Goal: Task Accomplishment & Management: Use online tool/utility

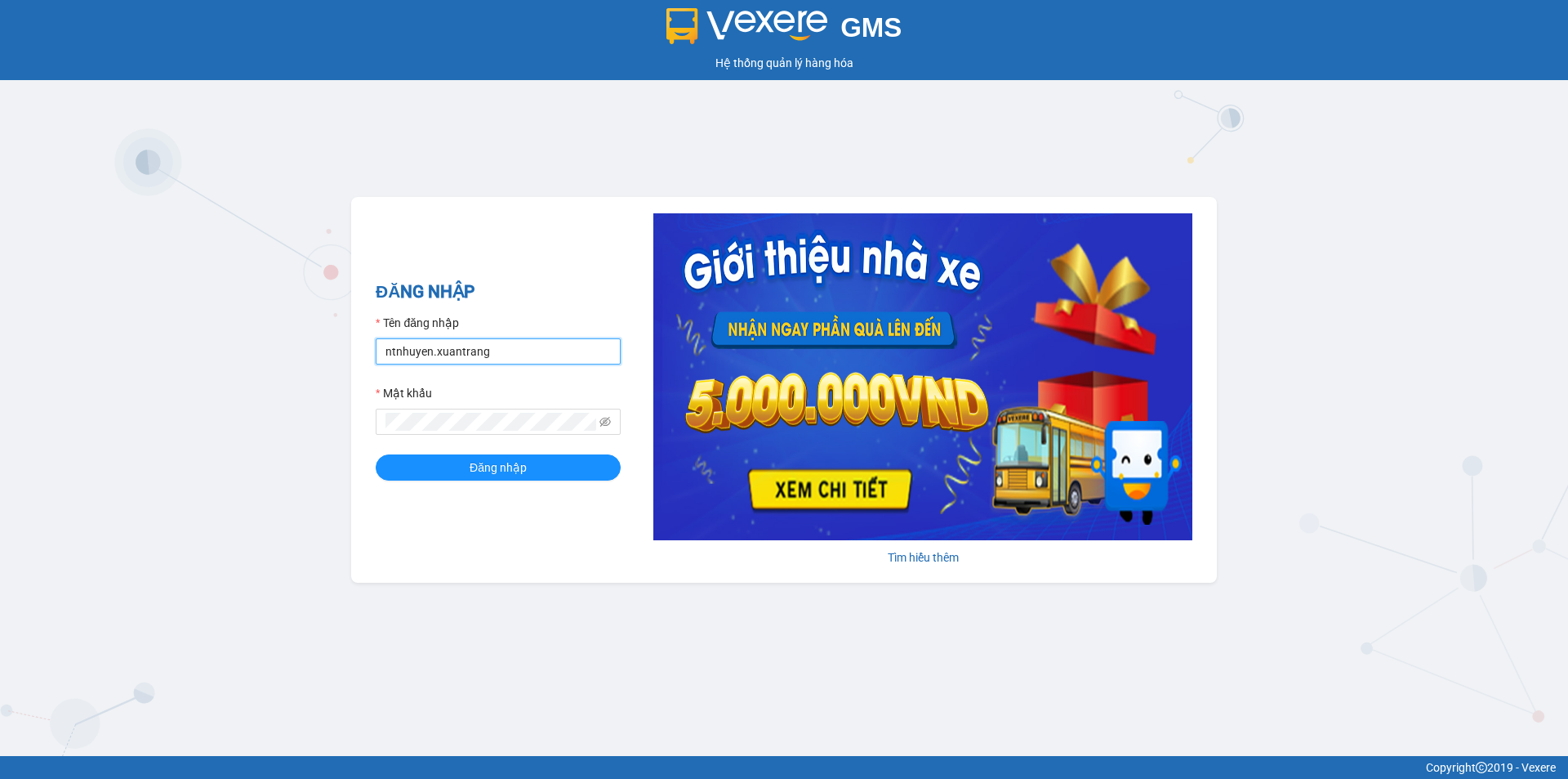
drag, startPoint x: 431, startPoint y: 351, endPoint x: 550, endPoint y: 351, distance: 119.0
click at [431, 351] on input "ntnhuyen.xuantrang" at bounding box center [498, 351] width 245 height 26
type input "ndduc.xuantrang"
click at [376, 454] on button "Đăng nhập" at bounding box center [498, 467] width 245 height 26
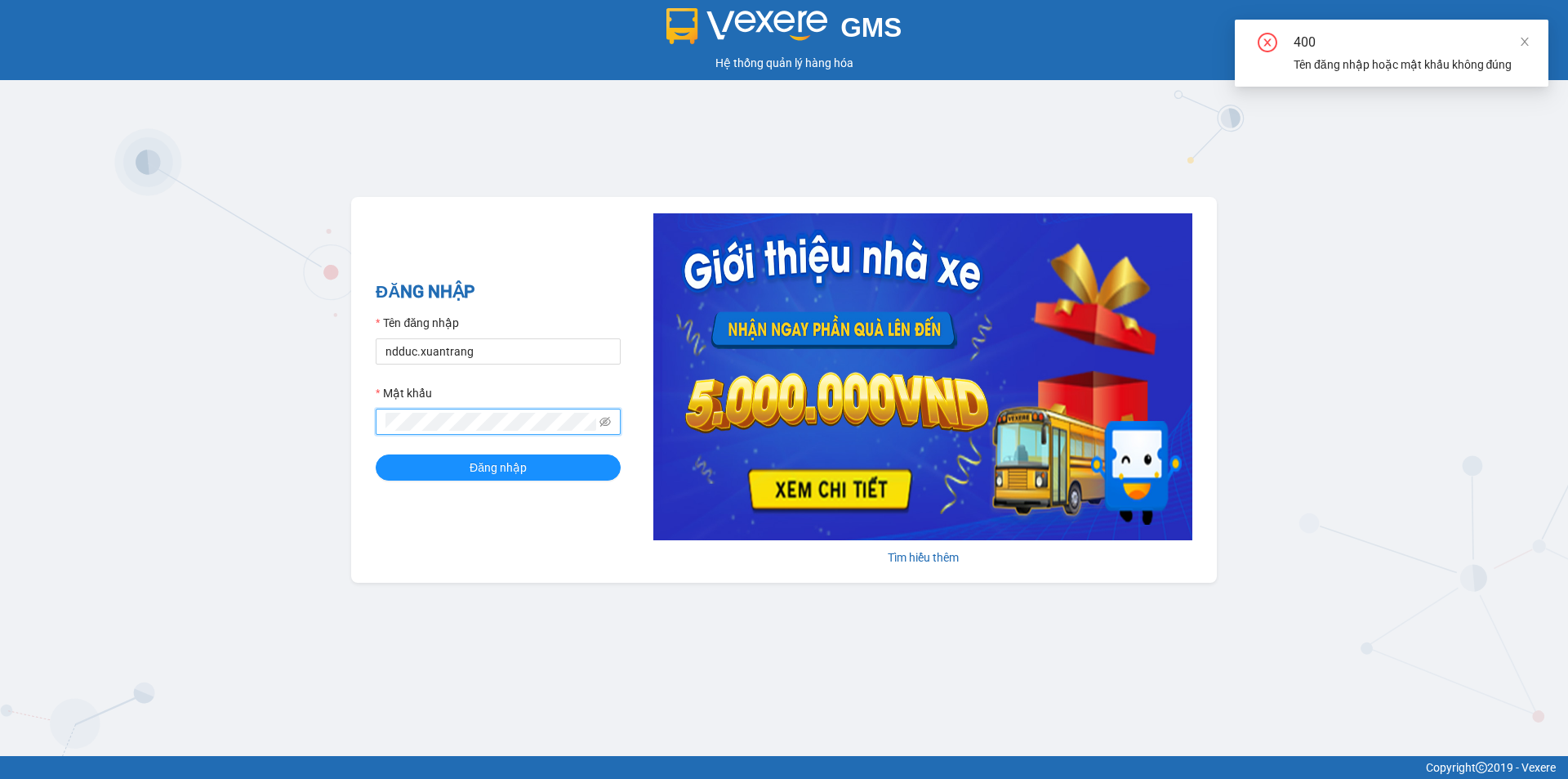
click at [376, 454] on button "Đăng nhập" at bounding box center [498, 467] width 245 height 26
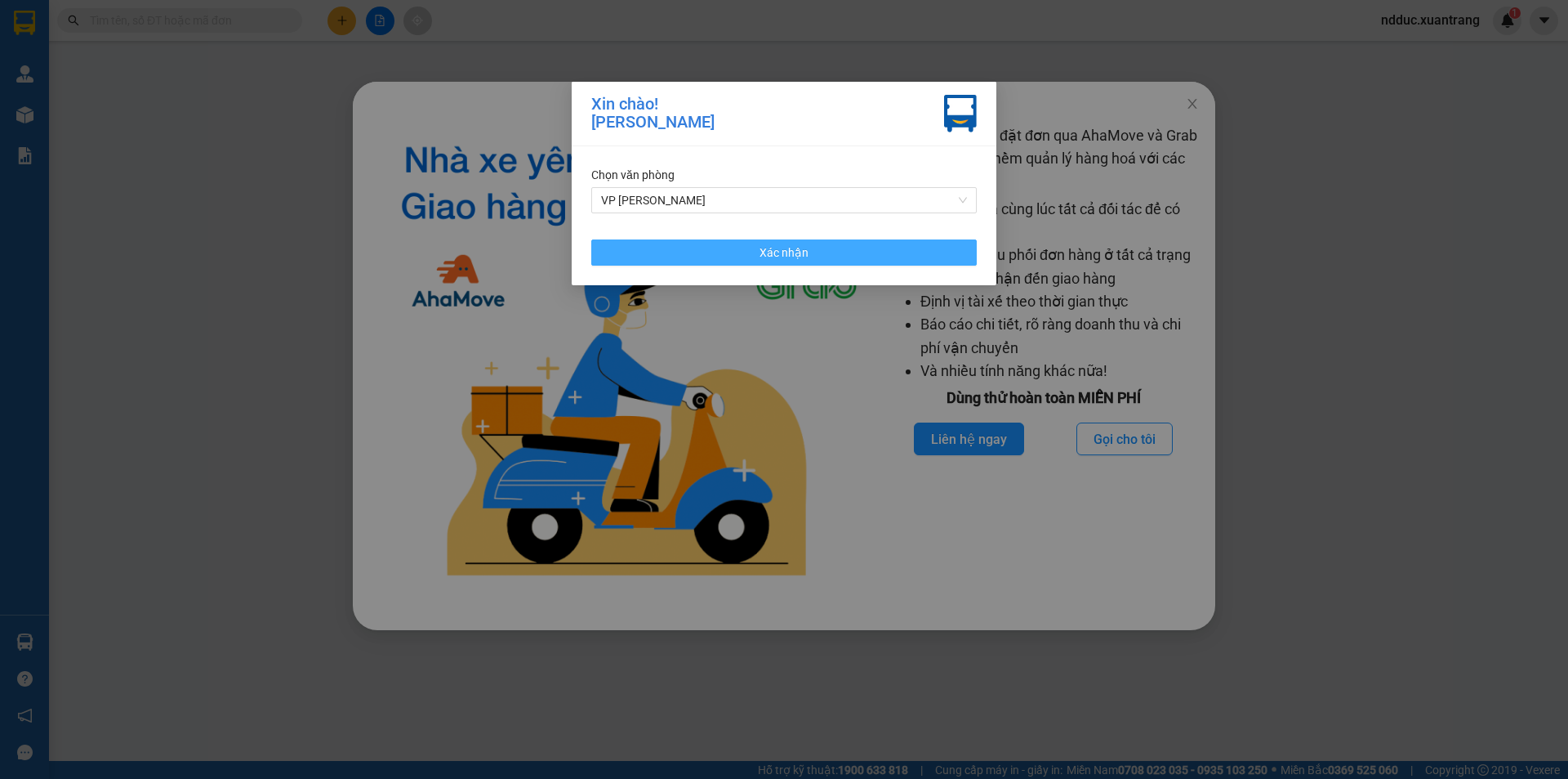
click at [805, 262] on button "Xác nhận" at bounding box center [784, 253] width 385 height 26
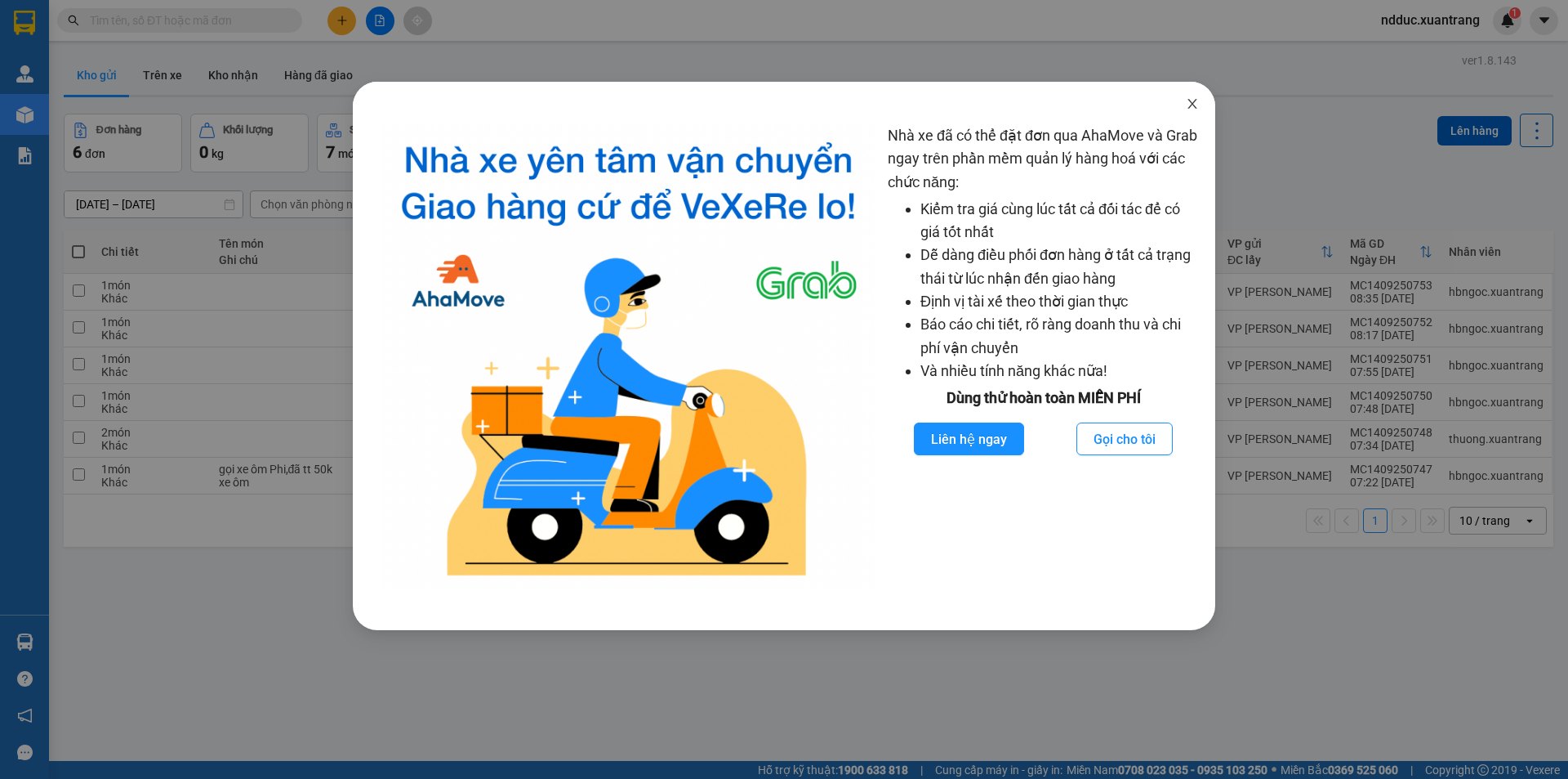
click at [1197, 107] on icon "close" at bounding box center [1193, 104] width 13 height 13
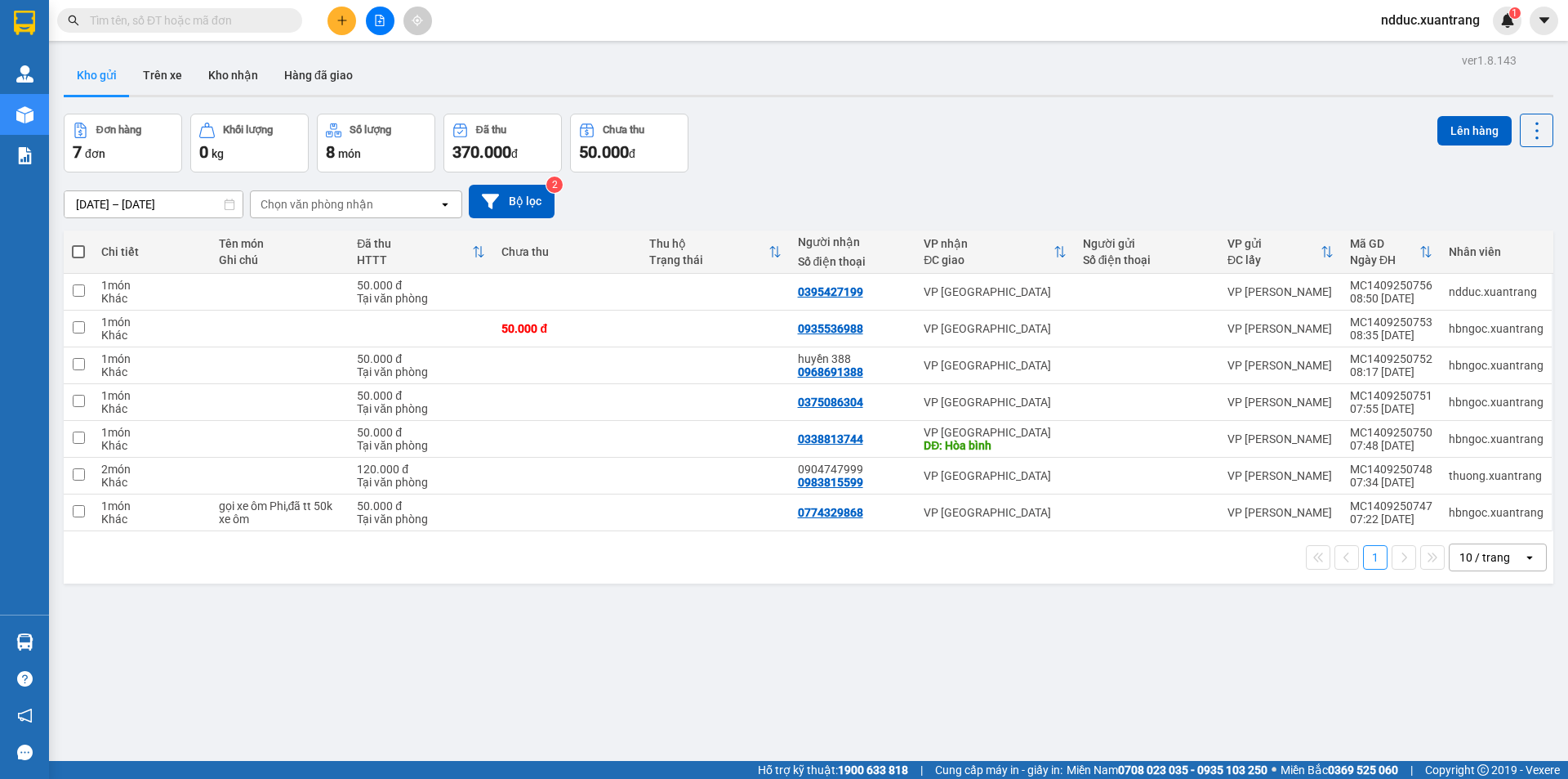
click at [1054, 681] on div "ver 1.8.143 Kho gửi Trên xe Kho nhận Hàng đã giao Đơn hàng 7 đơn Khối lượng 0 k…" at bounding box center [808, 438] width 1503 height 779
